Goal: Find specific fact: Find specific fact

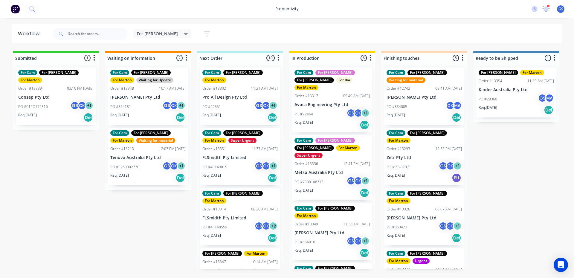
scroll to position [148, 0]
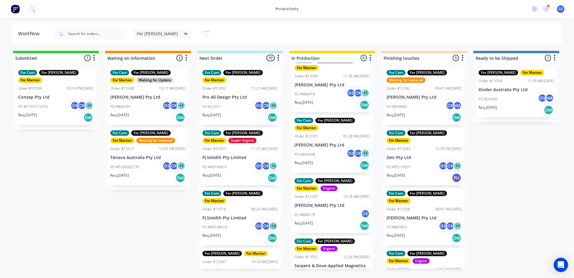
click at [445, 34] on div "For [PERSON_NAME] Save new view None edit For [PERSON_NAME] (Default) edit For …" at bounding box center [306, 34] width 511 height 18
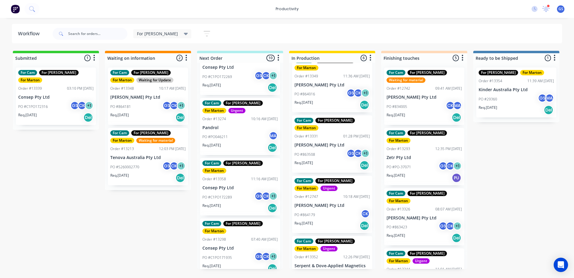
scroll to position [315, 0]
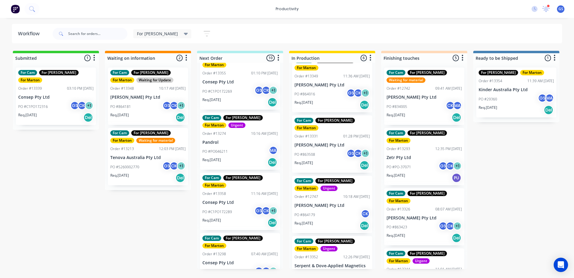
click at [236, 143] on div "For Cam For [PERSON_NAME] For [PERSON_NAME] Order #13302 11:21 AM [DATE] Pro Al…" at bounding box center [240, 166] width 86 height 206
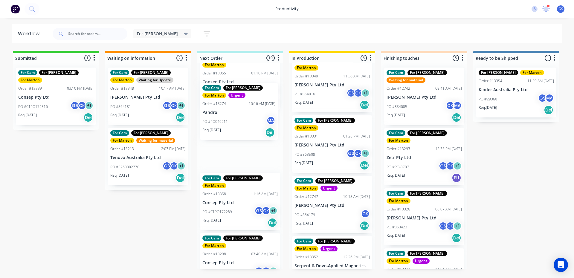
click at [235, 131] on div "Req. [DATE] Del" at bounding box center [238, 132] width 73 height 10
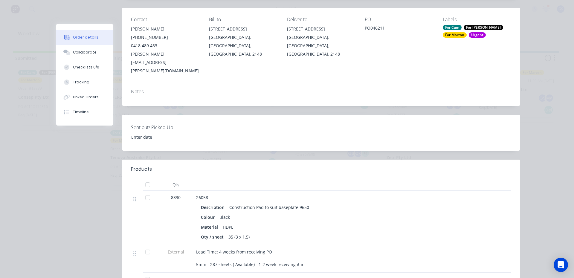
scroll to position [179, 0]
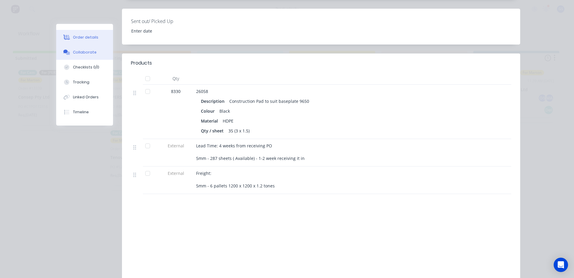
drag, startPoint x: 86, startPoint y: 49, endPoint x: 87, endPoint y: 53, distance: 4.2
click at [87, 56] on button "Collaborate" at bounding box center [84, 52] width 57 height 15
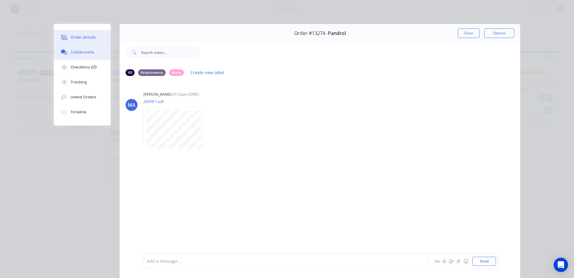
drag, startPoint x: 85, startPoint y: 35, endPoint x: 84, endPoint y: 38, distance: 3.1
click at [85, 34] on button "Order details" at bounding box center [82, 37] width 57 height 15
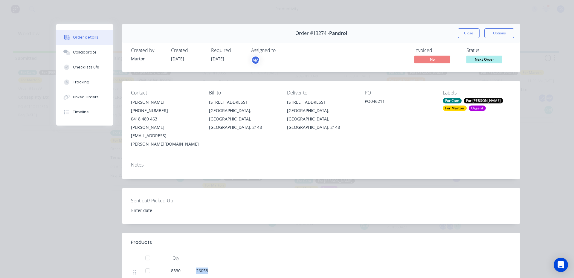
drag, startPoint x: 193, startPoint y: 253, endPoint x: 221, endPoint y: 255, distance: 28.2
copy span "26058"
drag, startPoint x: 249, startPoint y: 259, endPoint x: 246, endPoint y: 249, distance: 10.5
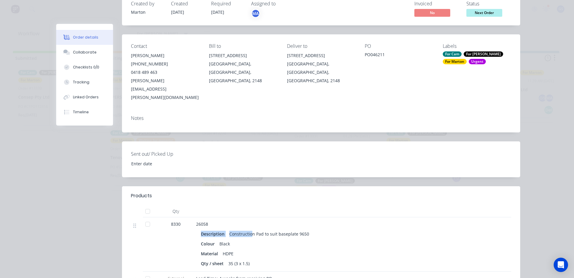
scroll to position [150, 0]
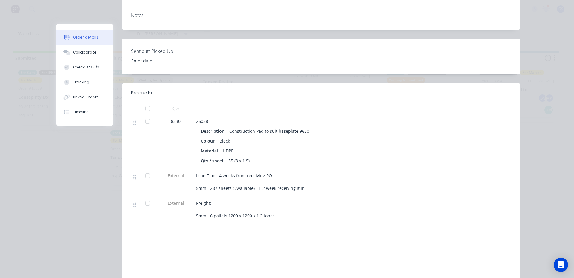
click at [271, 147] on div "Material HDPE" at bounding box center [313, 151] width 225 height 9
drag, startPoint x: 192, startPoint y: 106, endPoint x: 189, endPoint y: 101, distance: 5.8
click at [209, 115] on div "26058 Description Construction Pad to suit baseplate 9650 Colour Black Material…" at bounding box center [313, 142] width 239 height 54
drag, startPoint x: 179, startPoint y: 103, endPoint x: 203, endPoint y: 105, distance: 24.6
click at [180, 118] on div "8330" at bounding box center [175, 121] width 31 height 6
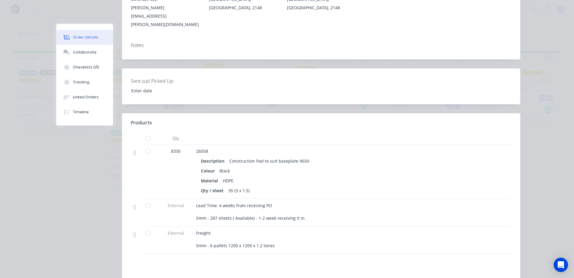
scroll to position [0, 0]
